Goal: Book appointment/travel/reservation

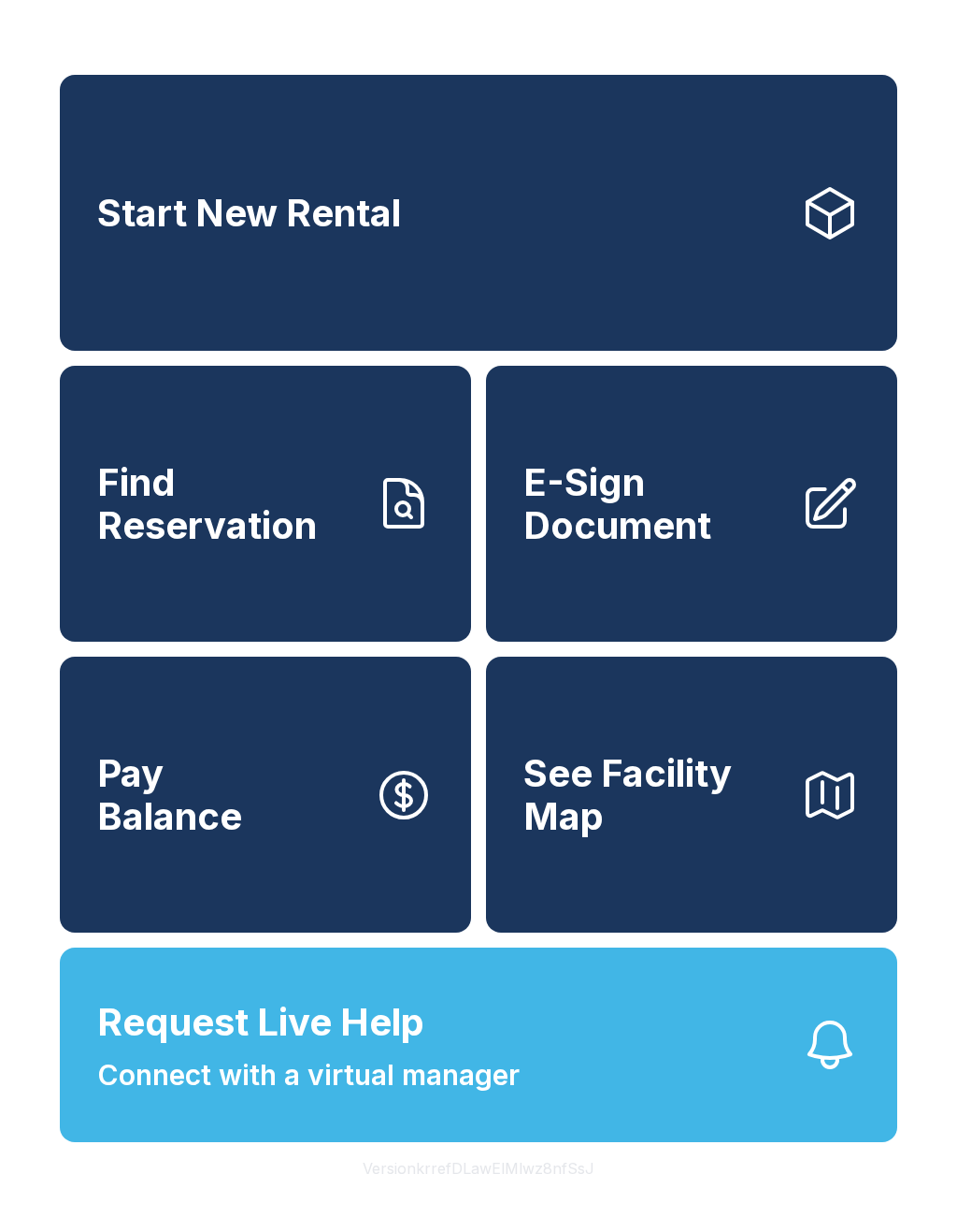
click at [558, 183] on link "Start New Rental" at bounding box center [478, 212] width 838 height 276
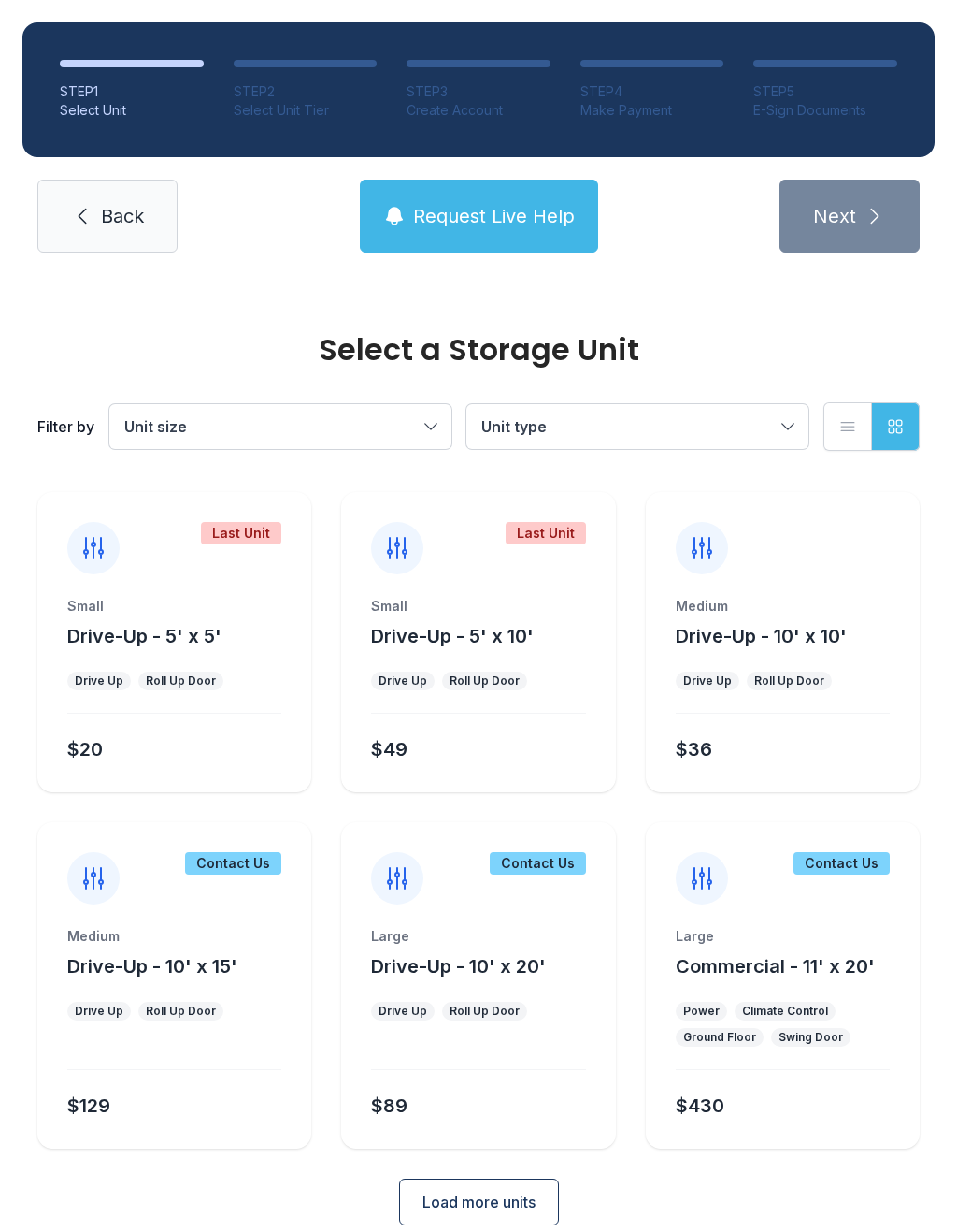
click at [516, 666] on div "Small Drive-Up - 5' x 10' Drive Up Roll Up Door $49" at bounding box center [478, 695] width 274 height 195
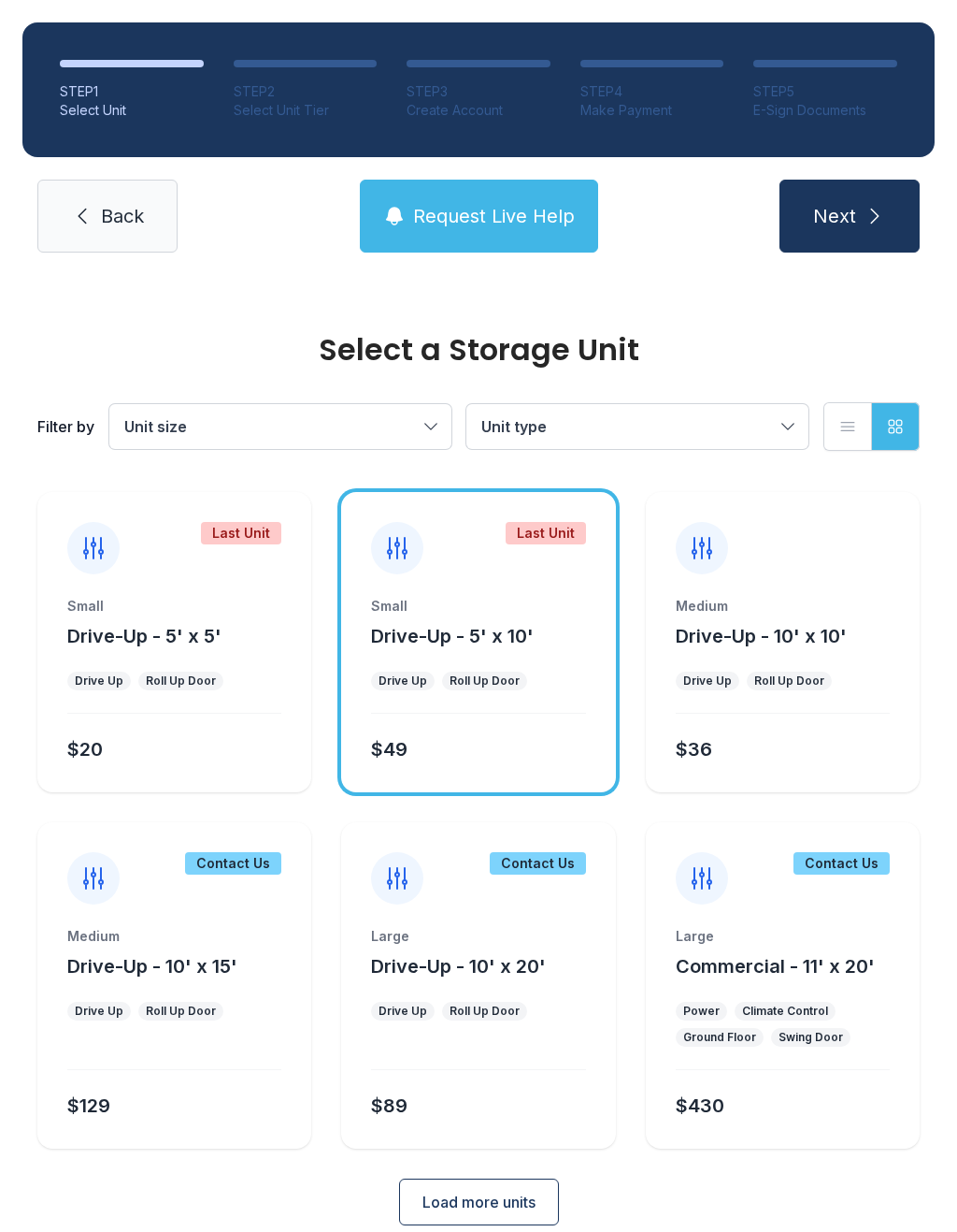
click at [850, 219] on span "Next" at bounding box center [834, 216] width 43 height 27
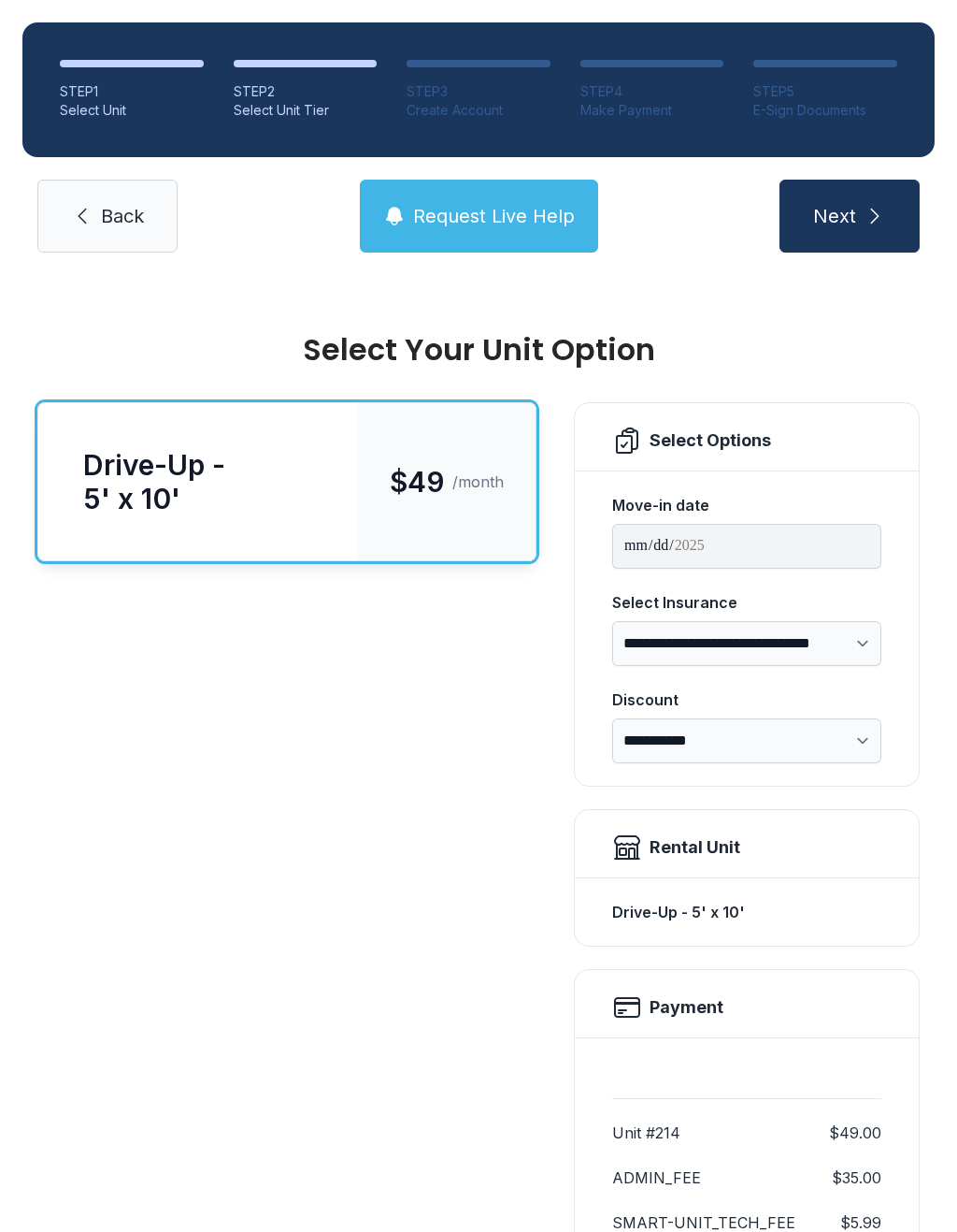
click at [865, 198] on button "Next" at bounding box center [850, 215] width 140 height 73
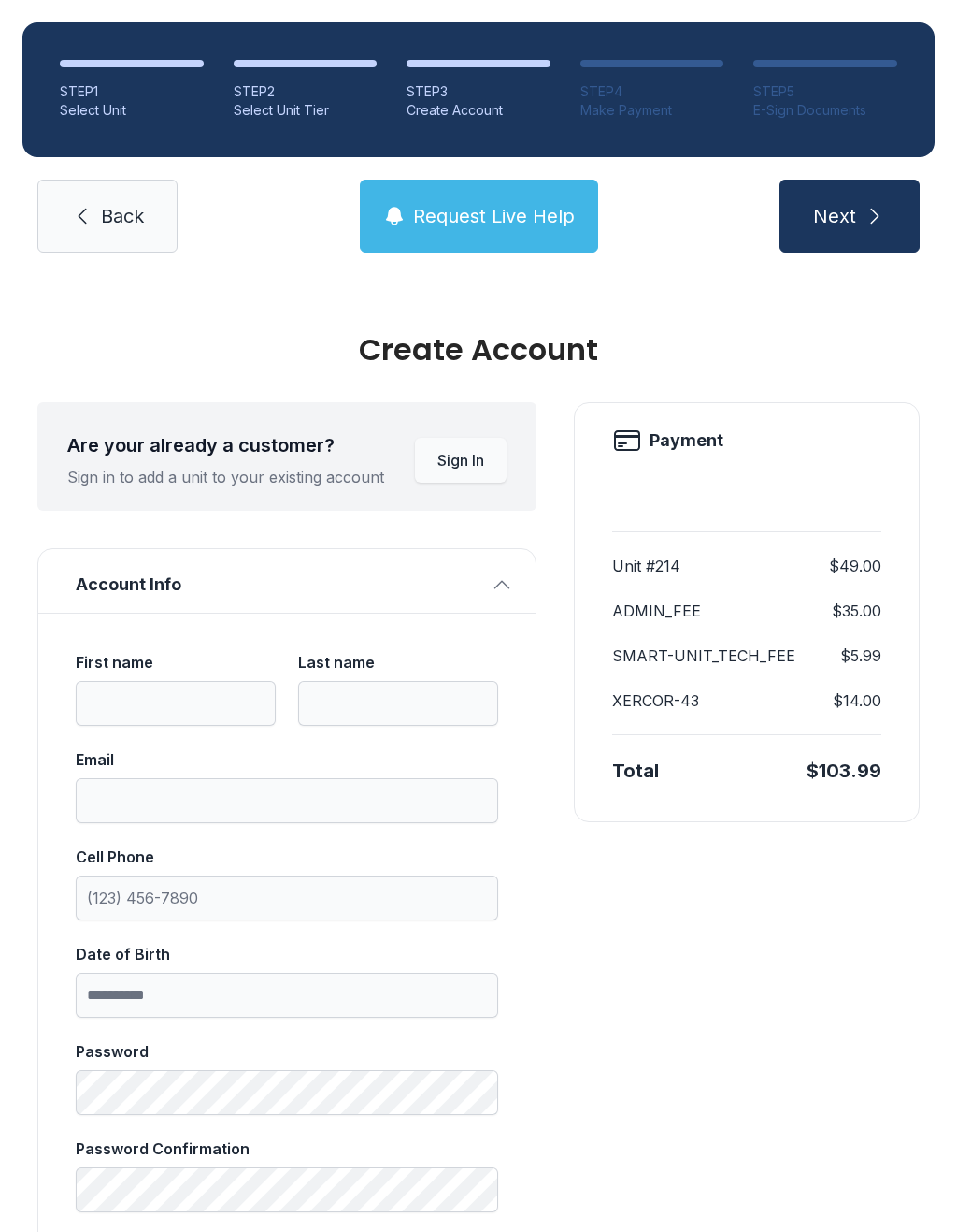
click at [831, 196] on button "Next" at bounding box center [850, 215] width 140 height 73
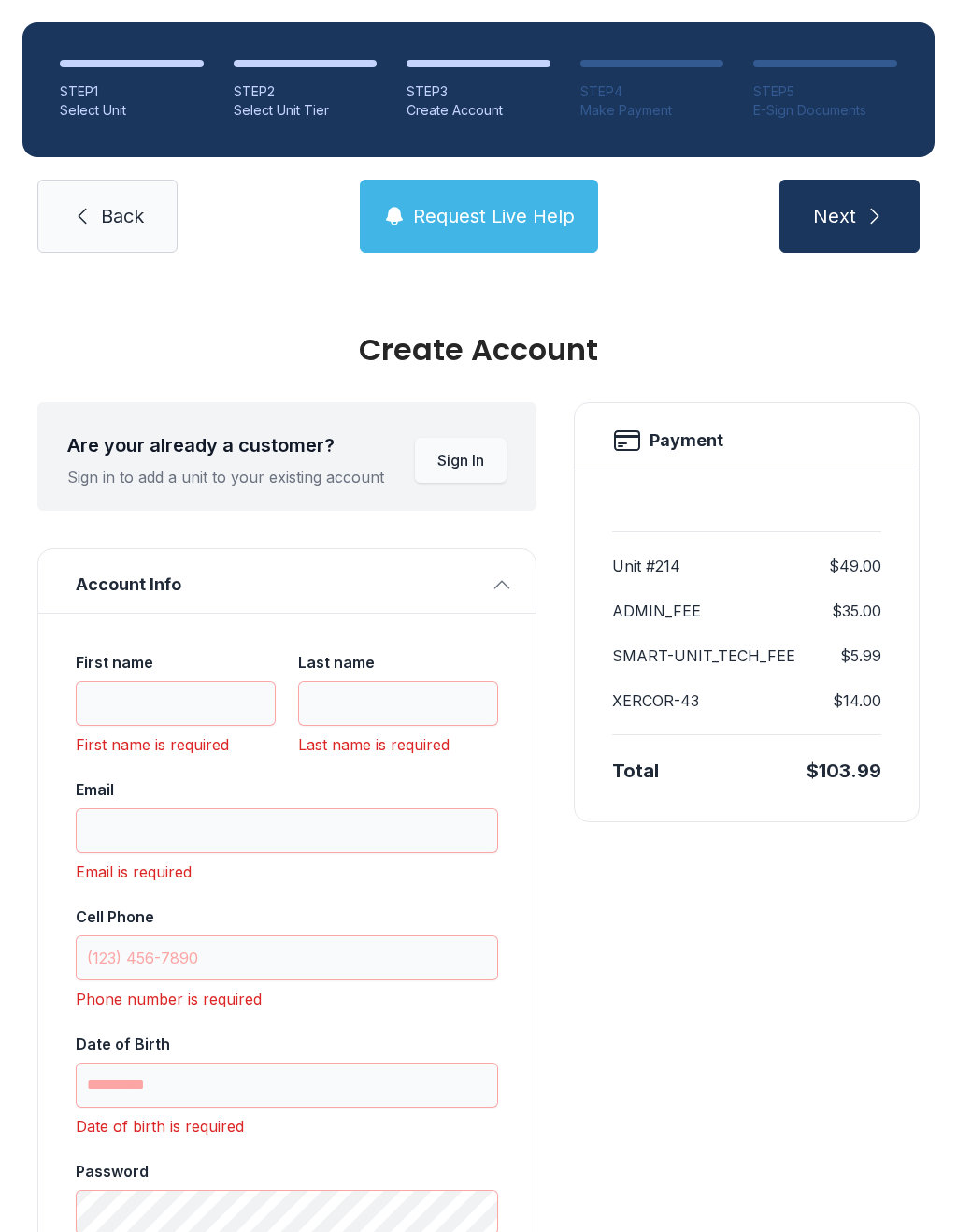
click at [99, 214] on link "Back" at bounding box center [107, 215] width 140 height 73
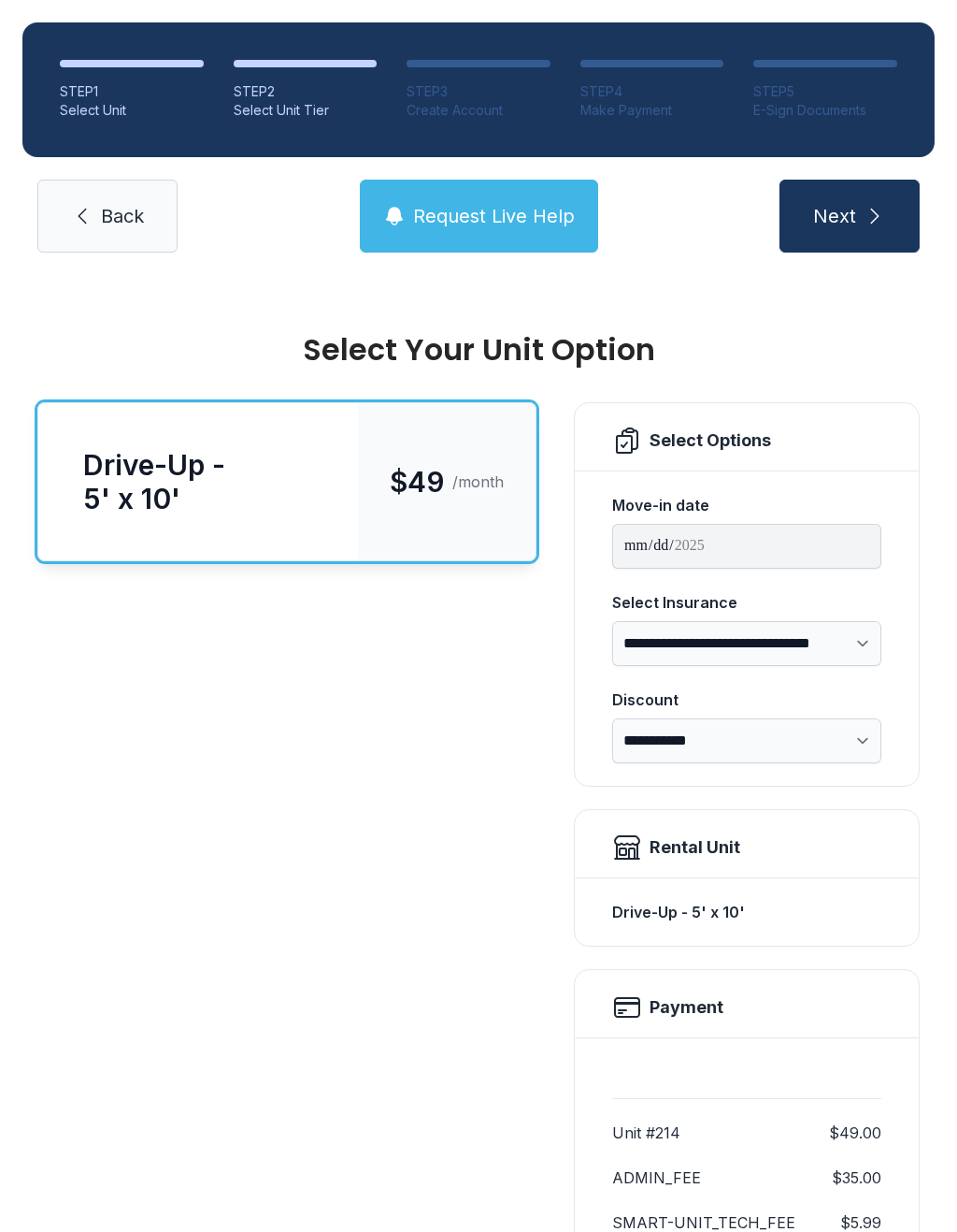
click at [118, 231] on link "Back" at bounding box center [107, 215] width 140 height 73
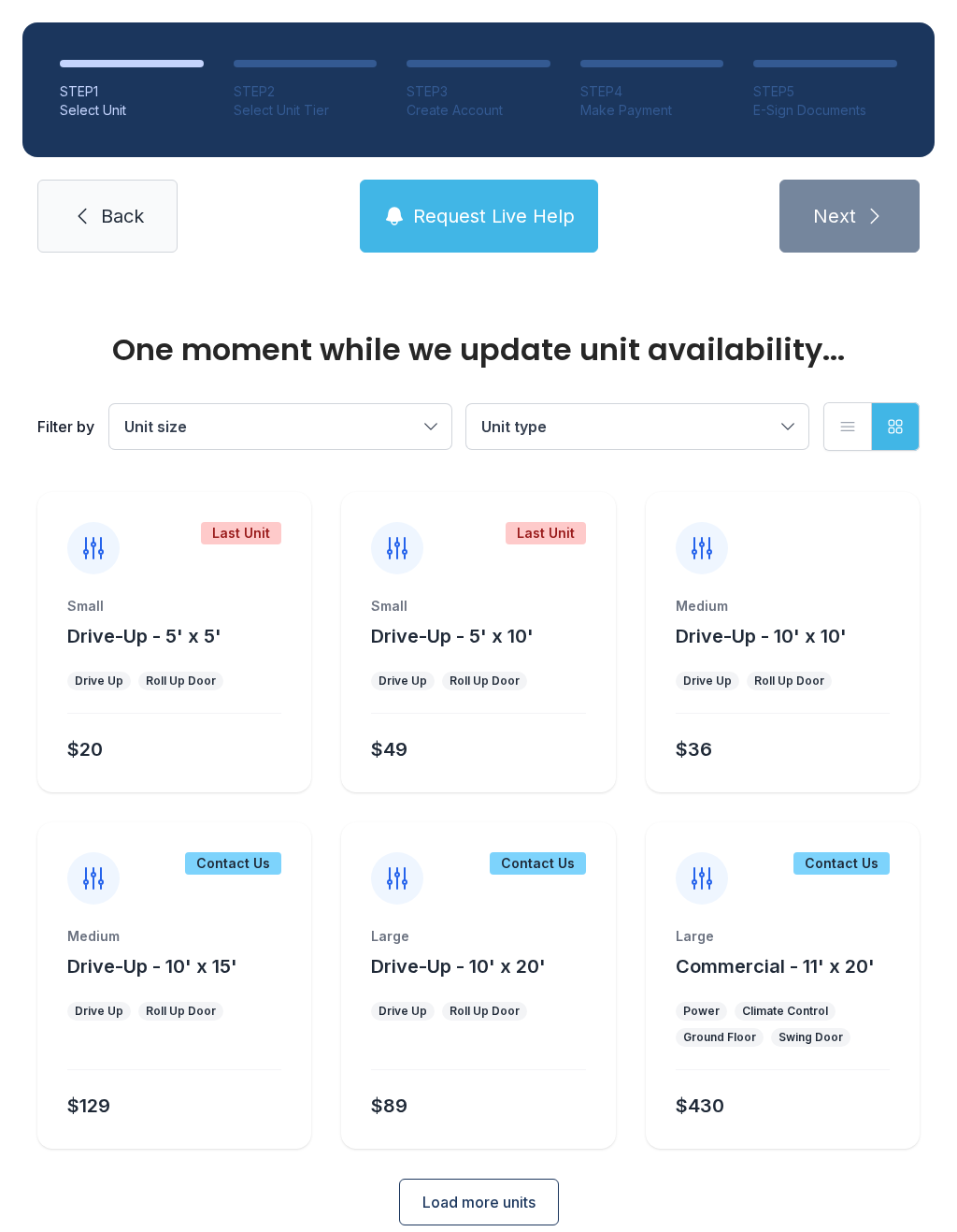
click at [116, 216] on span "Back" at bounding box center [122, 216] width 43 height 27
